Goal: Check status

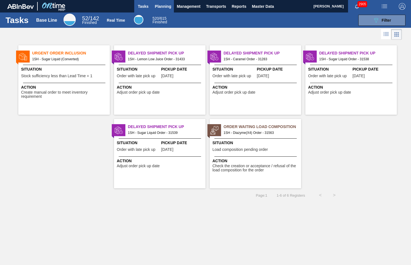
click at [162, 6] on span "Planning" at bounding box center [163, 6] width 16 height 7
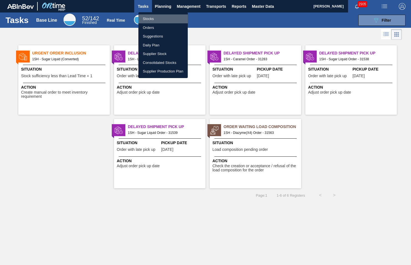
click at [149, 19] on li "Stocks" at bounding box center [162, 18] width 49 height 9
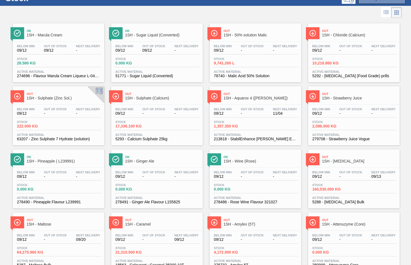
scroll to position [55, 0]
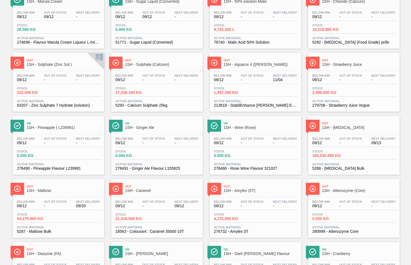
click at [46, 190] on span "1SH - Maltose" at bounding box center [64, 190] width 75 height 4
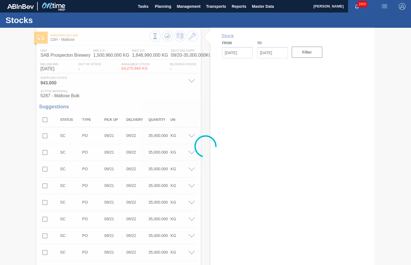
type input "[DATE]"
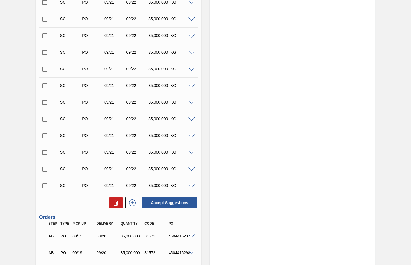
scroll to position [790, 0]
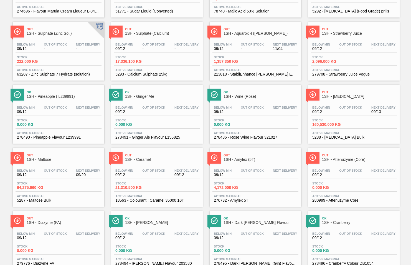
scroll to position [111, 0]
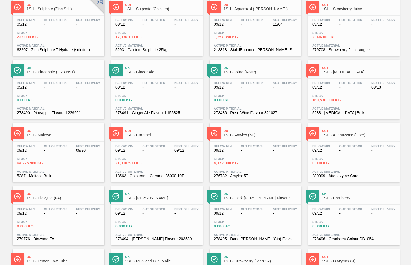
click at [338, 71] on span "1SH - [MEDICAL_DATA]" at bounding box center [359, 72] width 75 height 4
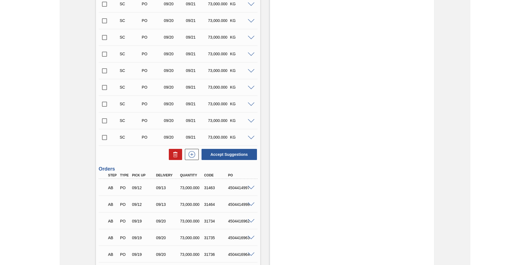
scroll to position [307, 0]
